Goal: Find specific page/section: Find specific page/section

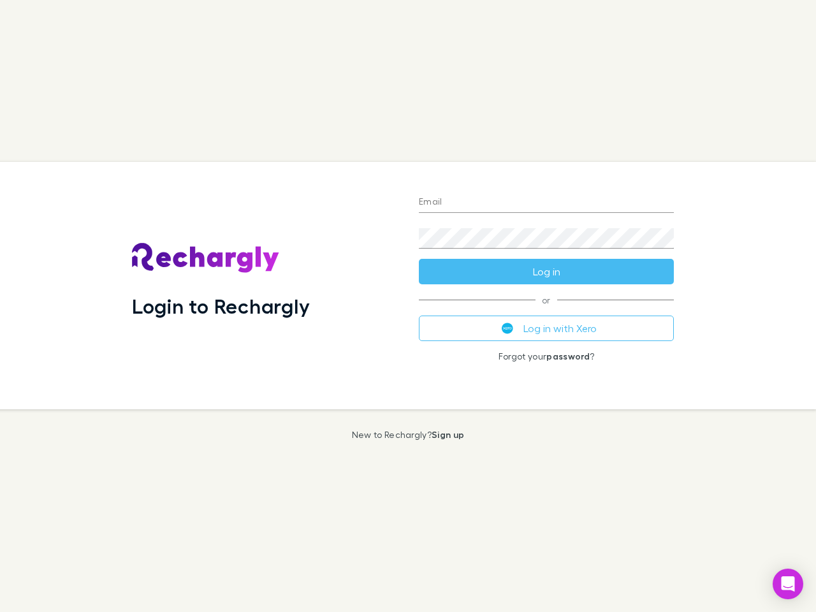
click at [408, 306] on div "Login to Rechargly" at bounding box center [265, 285] width 287 height 247
click at [547, 203] on input "Email" at bounding box center [546, 203] width 255 height 20
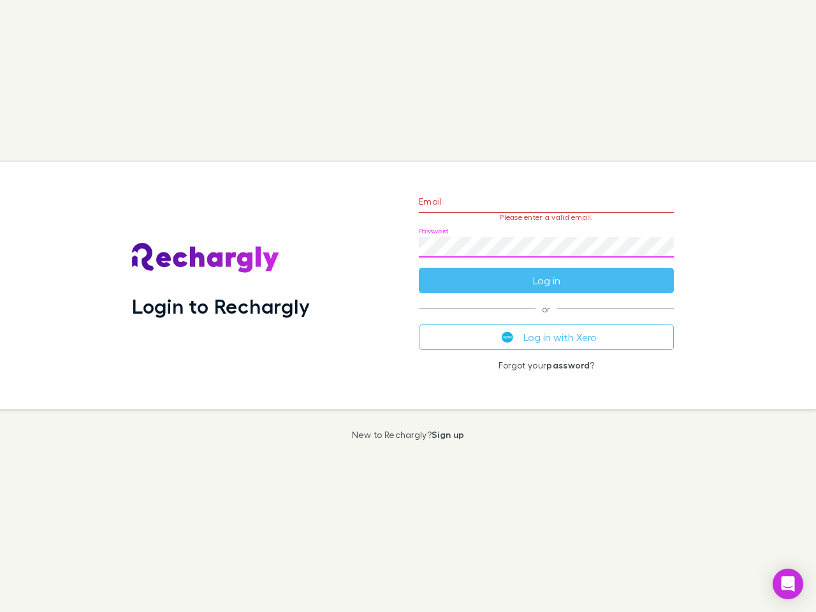
click at [547, 272] on form "Email Please enter a valid email. Password Log in" at bounding box center [546, 237] width 255 height 111
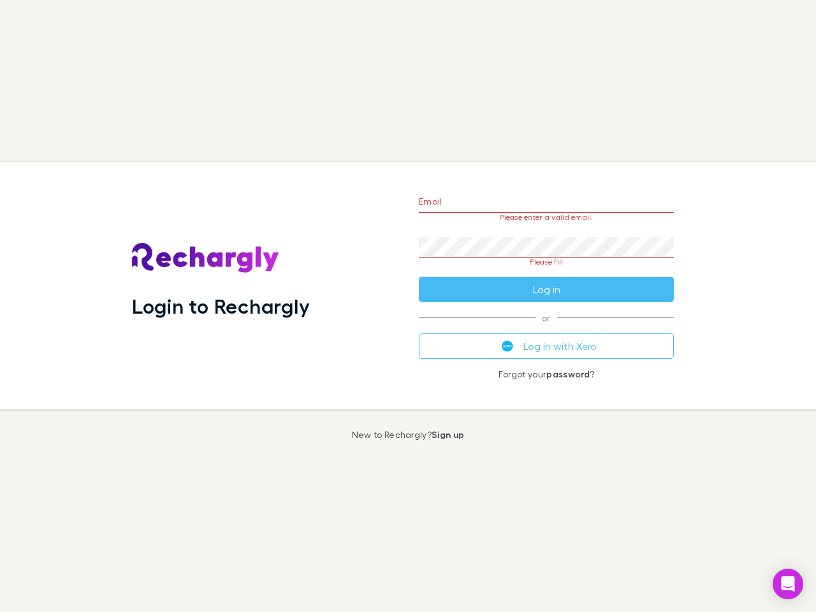
click at [547, 328] on div "Email Please enter a valid email. Password Please fill Log in or Log in with Xe…" at bounding box center [547, 285] width 276 height 247
click at [788, 584] on icon "Open Intercom Messenger" at bounding box center [788, 584] width 13 height 15
